Goal: Navigation & Orientation: Go to known website

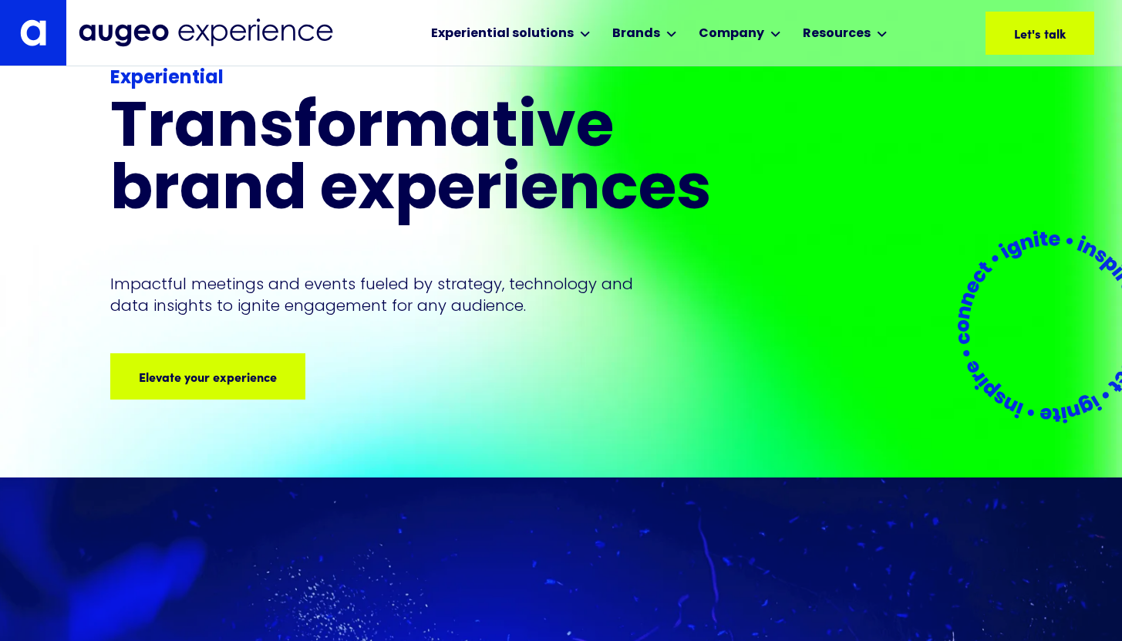
scroll to position [103, 0]
